Goal: Communication & Community: Ask a question

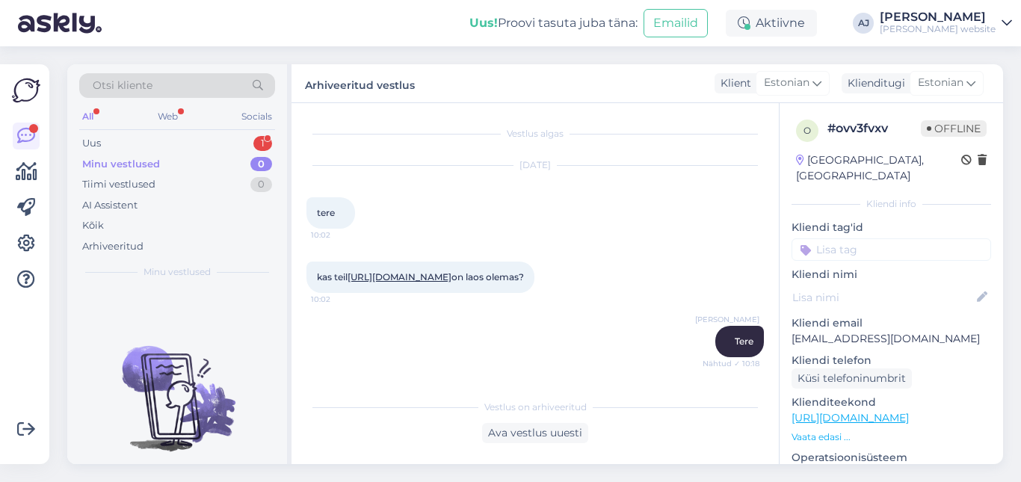
scroll to position [518, 0]
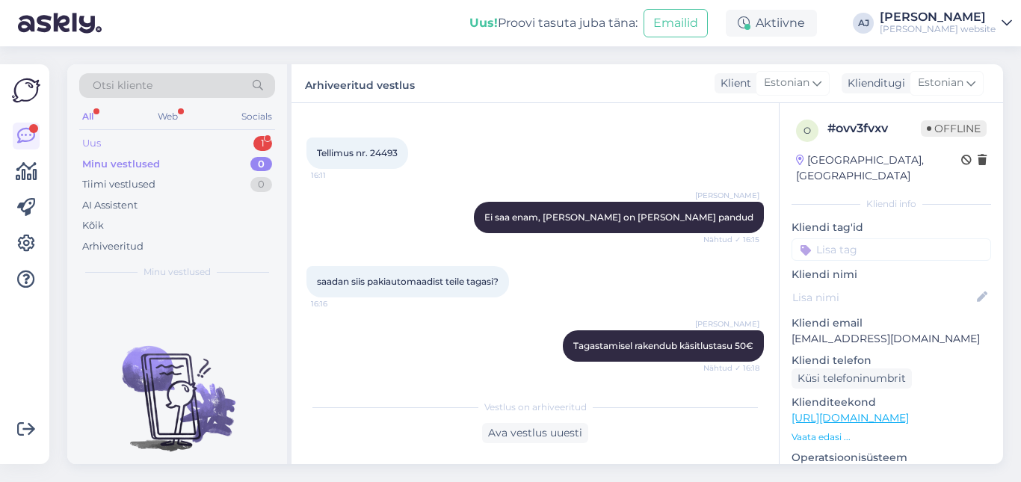
click at [101, 141] on div "Uus" at bounding box center [91, 143] width 19 height 15
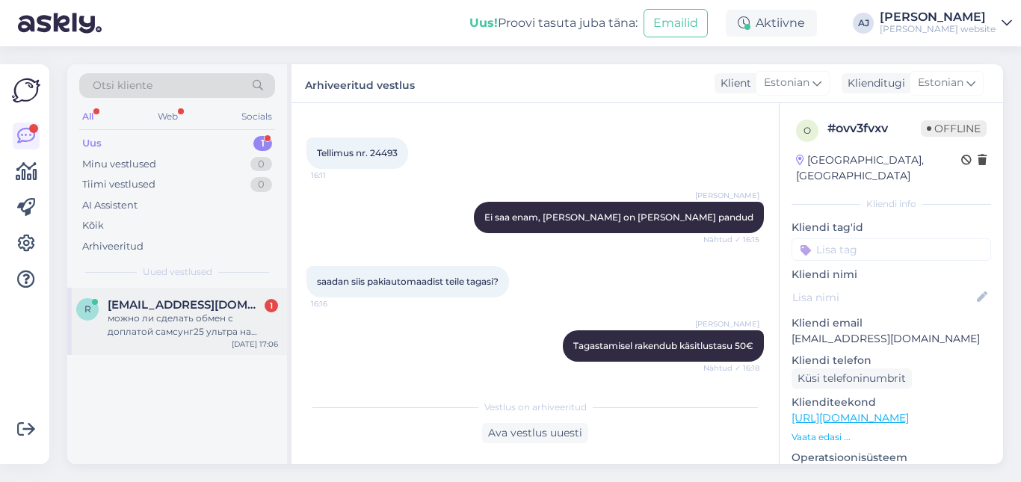
click at [163, 322] on div "можно ли сделать обмен с доплатой самсунг25 ультра на айфон16про макс.." at bounding box center [193, 325] width 170 height 27
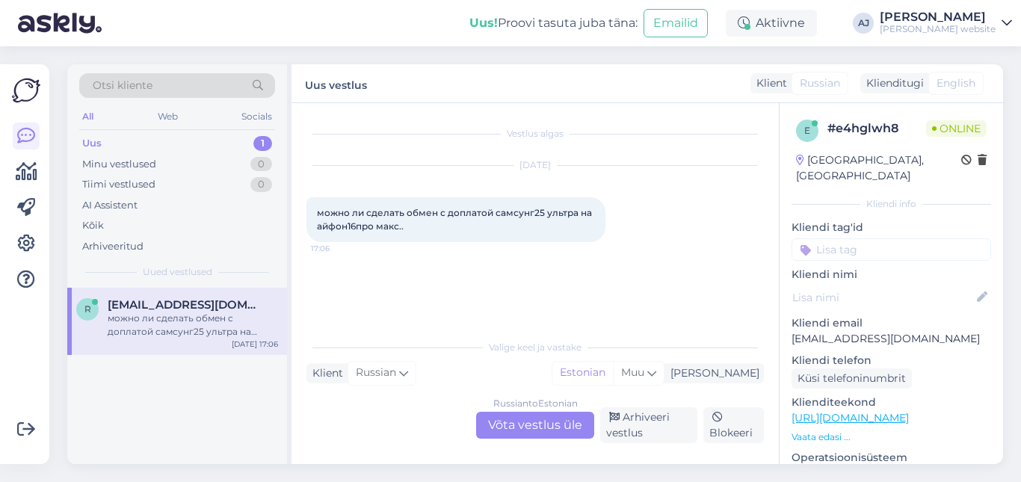
click at [506, 421] on div "Russian to Estonian Võta vestlus üle" at bounding box center [535, 425] width 118 height 27
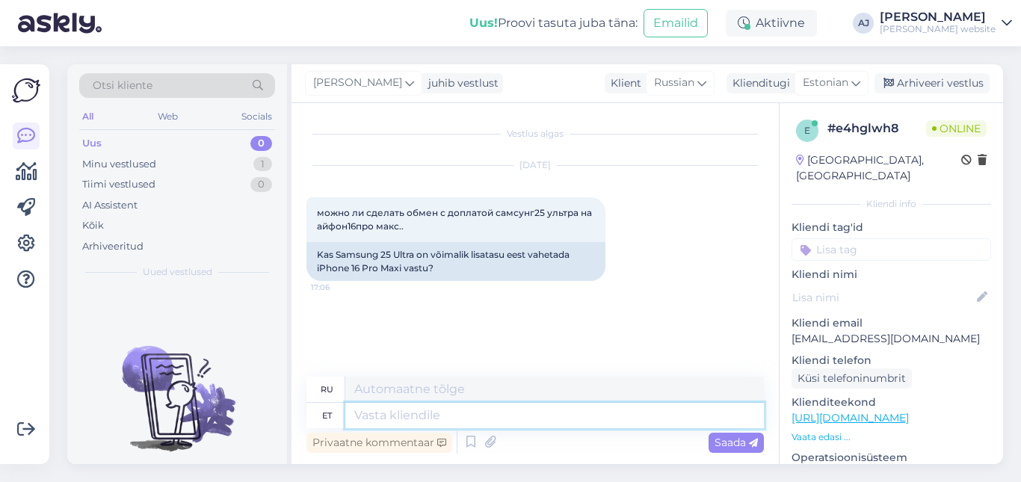
click at [378, 425] on textarea at bounding box center [554, 415] width 419 height 25
type textarea "Tere"
type textarea "Привет"
type textarea "Tere päevast"
type textarea "Добрый день"
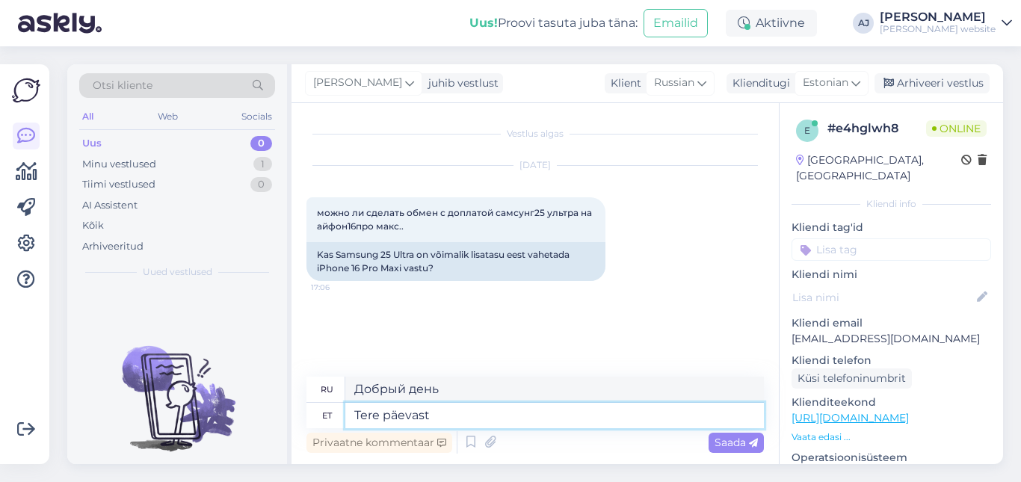
type textarea "Tere päevast"
click at [732, 438] on span "Saada" at bounding box center [736, 442] width 43 height 13
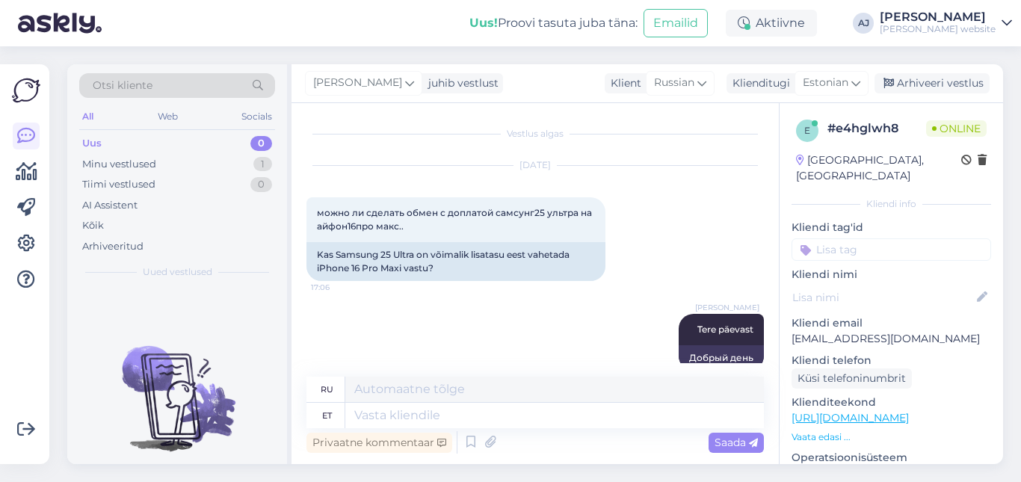
scroll to position [24, 0]
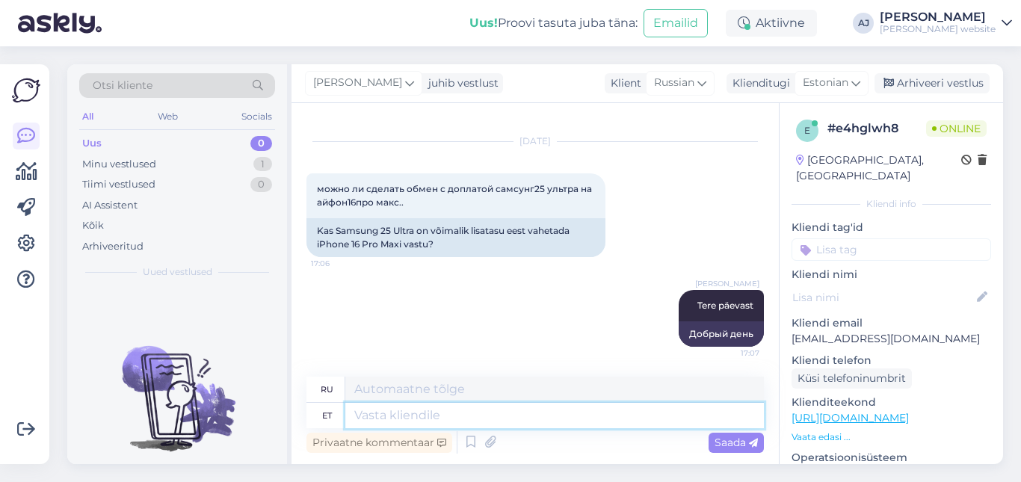
drag, startPoint x: 402, startPoint y: 424, endPoint x: 398, endPoint y: 417, distance: 7.7
click at [401, 422] on textarea at bounding box center [554, 415] width 419 height 25
type textarea "Ei"
type textarea "Нет"
type textarea "Ei"
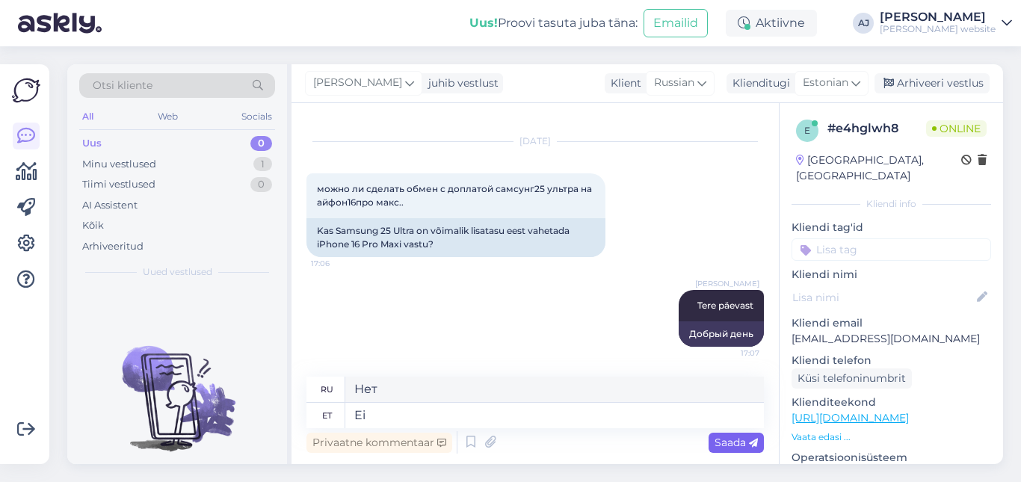
click at [720, 440] on span "Saada" at bounding box center [736, 442] width 43 height 13
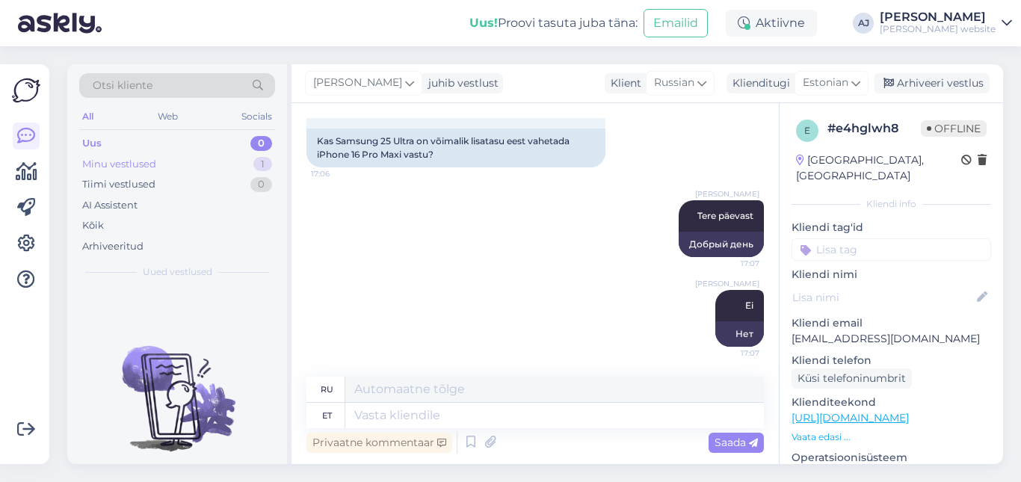
click at [114, 160] on div "Minu vestlused" at bounding box center [119, 164] width 74 height 15
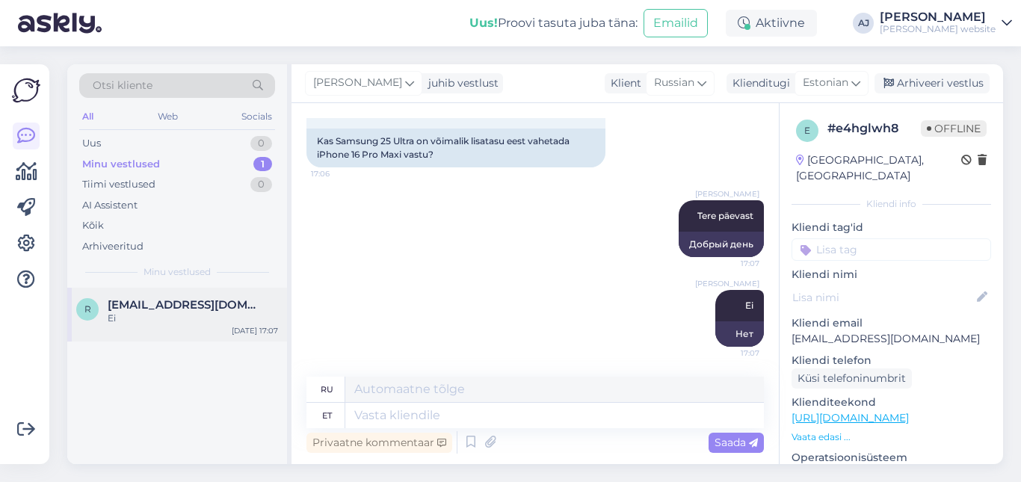
click at [168, 302] on span "[EMAIL_ADDRESS][DOMAIN_NAME]" at bounding box center [186, 304] width 156 height 13
drag, startPoint x: 941, startPoint y: 85, endPoint x: 889, endPoint y: 79, distance: 52.7
click at [941, 84] on div "Arhiveeri vestlus" at bounding box center [932, 83] width 115 height 20
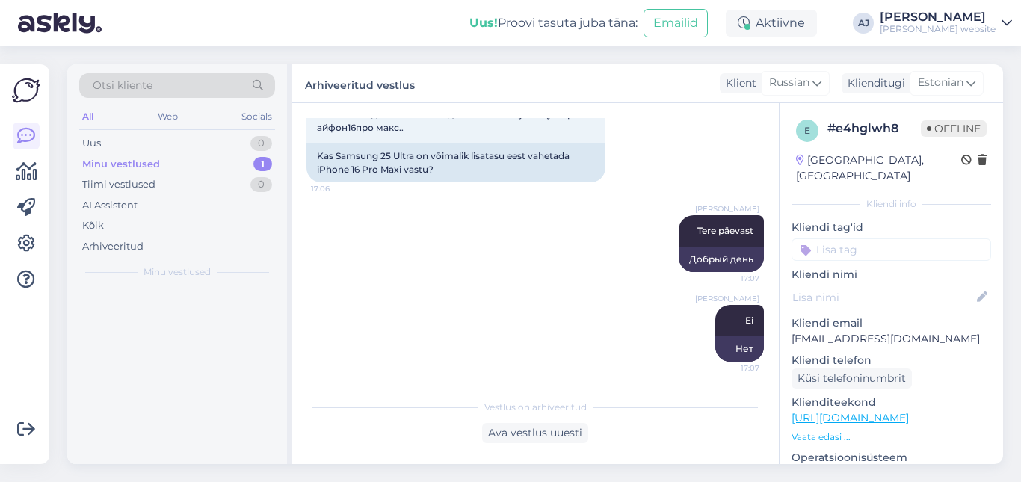
scroll to position [99, 0]
